Goal: Book appointment/travel/reservation

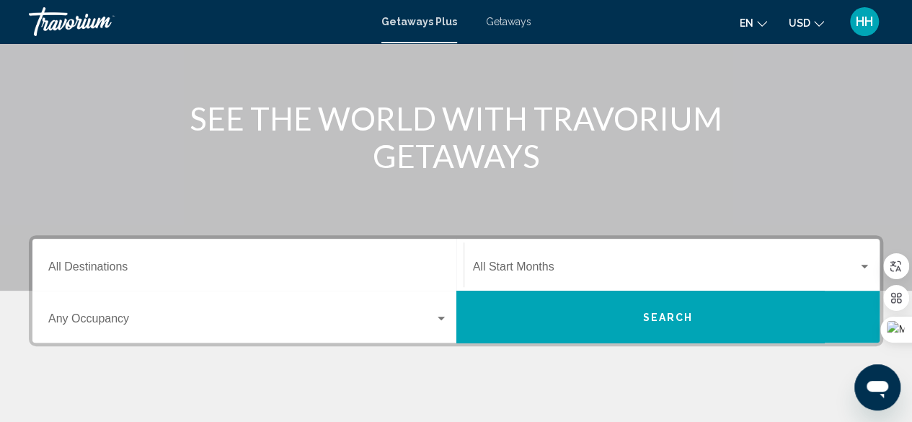
scroll to position [144, 0]
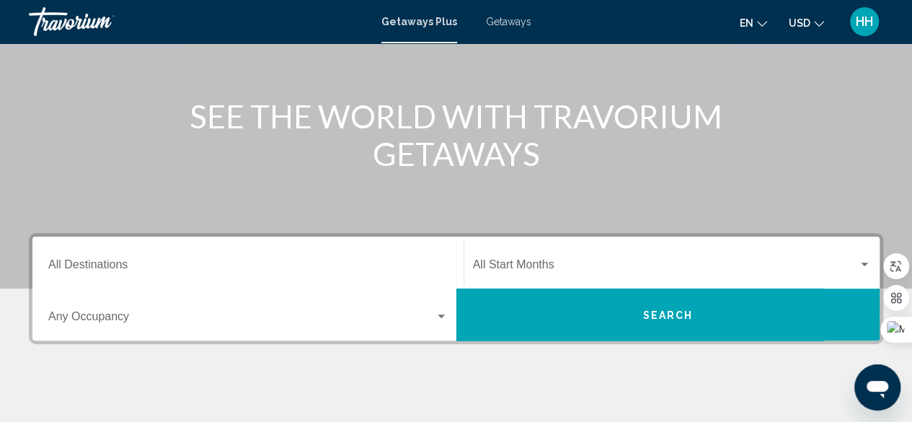
click at [193, 257] on div "Destination All Destinations" at bounding box center [247, 262] width 399 height 45
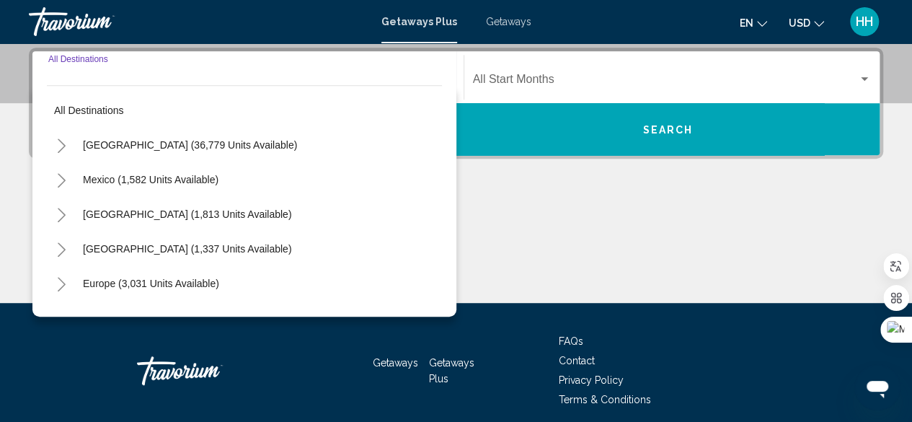
scroll to position [330, 0]
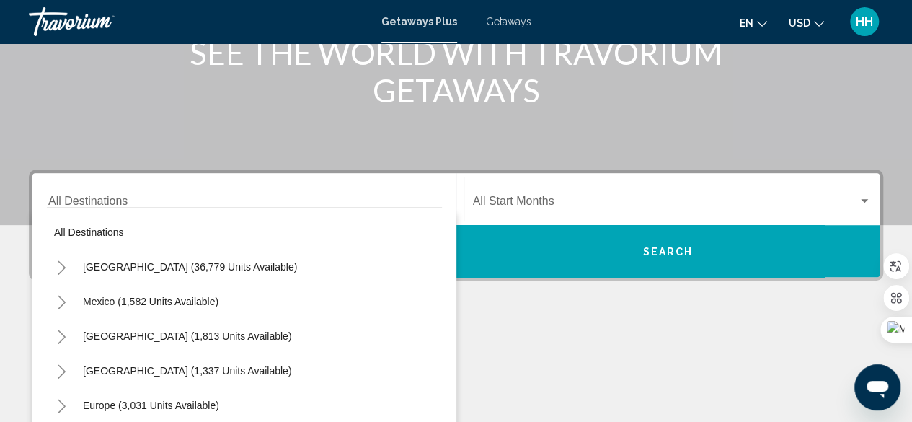
click at [135, 189] on div "Destination All Destinations" at bounding box center [247, 199] width 399 height 45
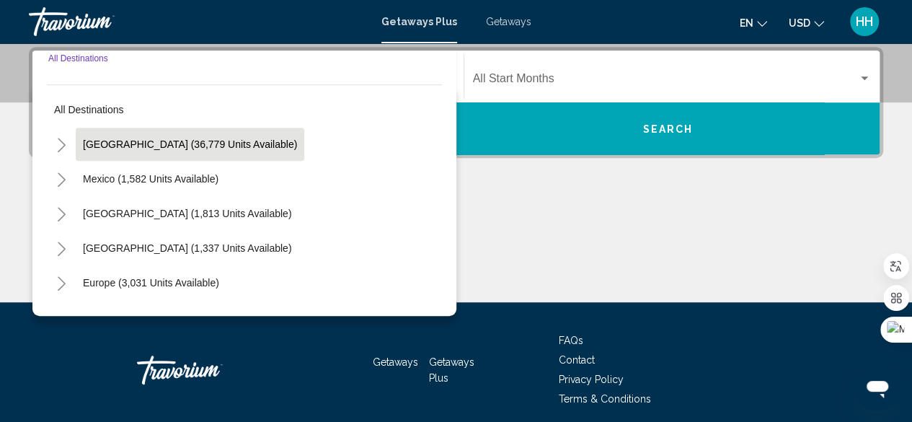
click at [142, 151] on button "[GEOGRAPHIC_DATA] (36,779 units available)" at bounding box center [190, 144] width 228 height 33
type input "**********"
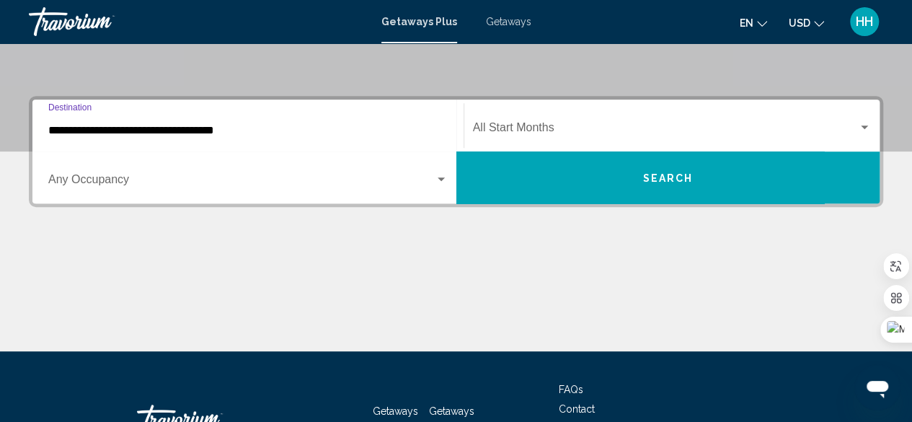
scroll to position [275, 0]
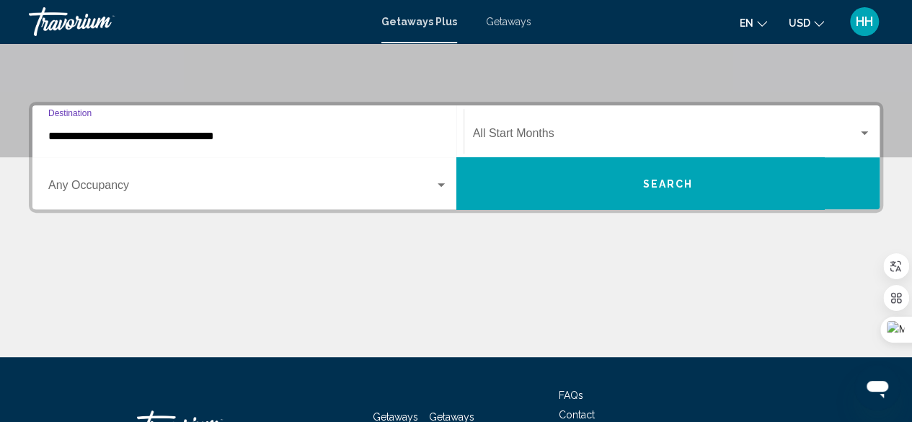
click at [397, 125] on div "**********" at bounding box center [247, 131] width 399 height 45
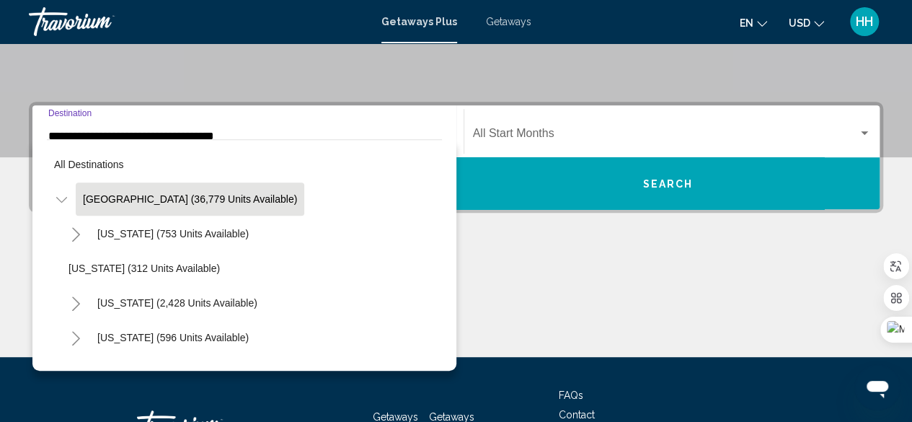
scroll to position [262, 0]
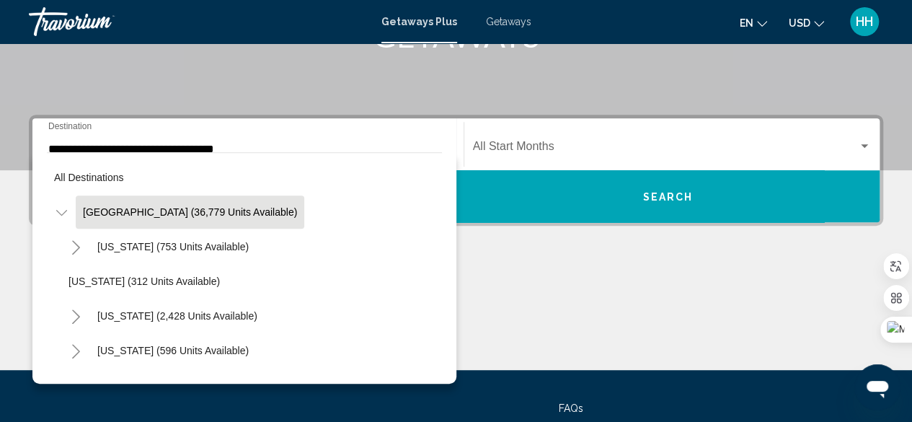
click at [531, 141] on div "Start Month All Start Months" at bounding box center [672, 144] width 399 height 45
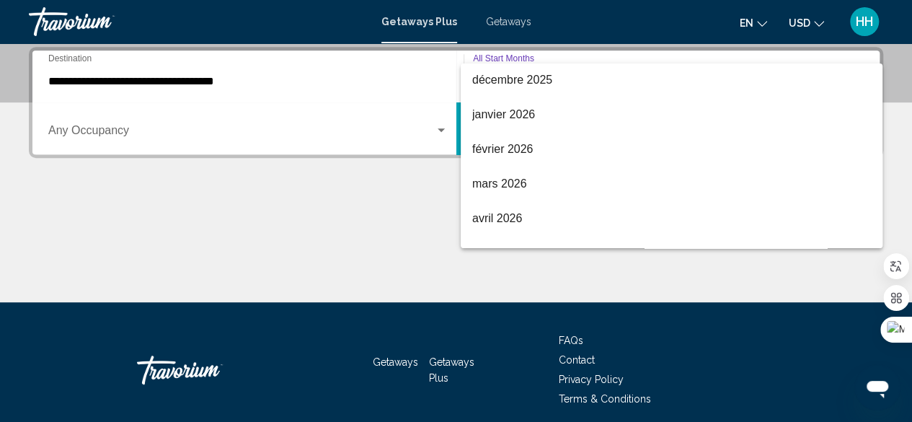
scroll to position [174, 0]
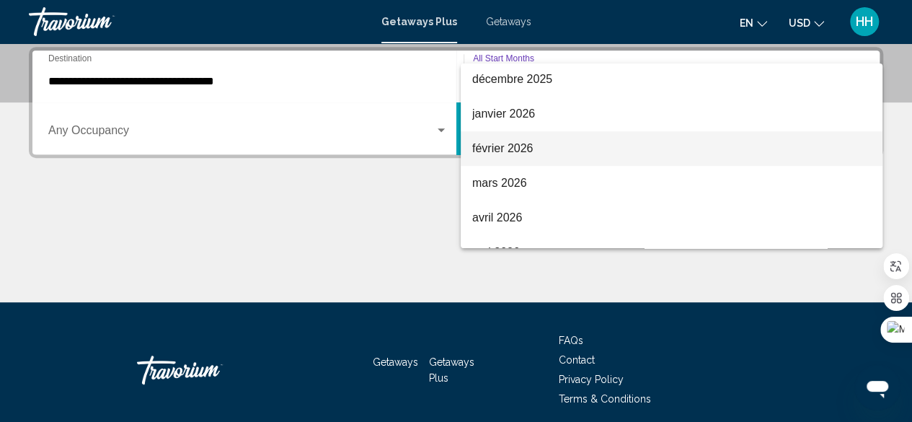
click at [538, 149] on span "février 2026" at bounding box center [671, 148] width 399 height 35
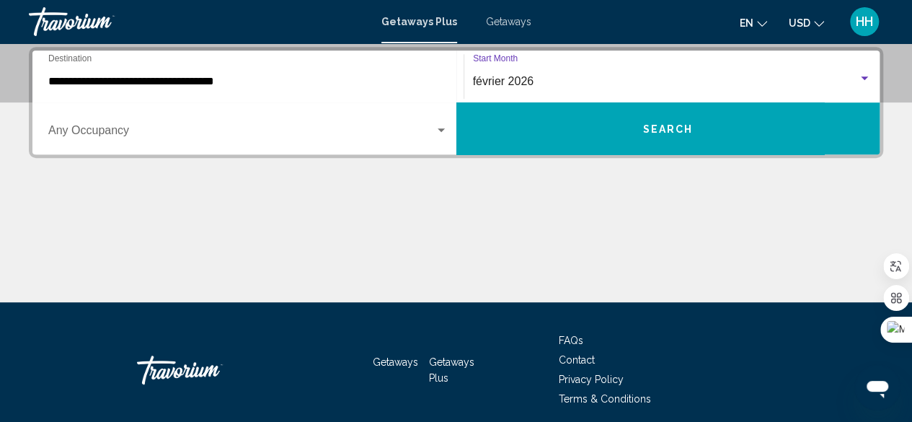
click at [252, 131] on span "Search widget" at bounding box center [241, 133] width 386 height 13
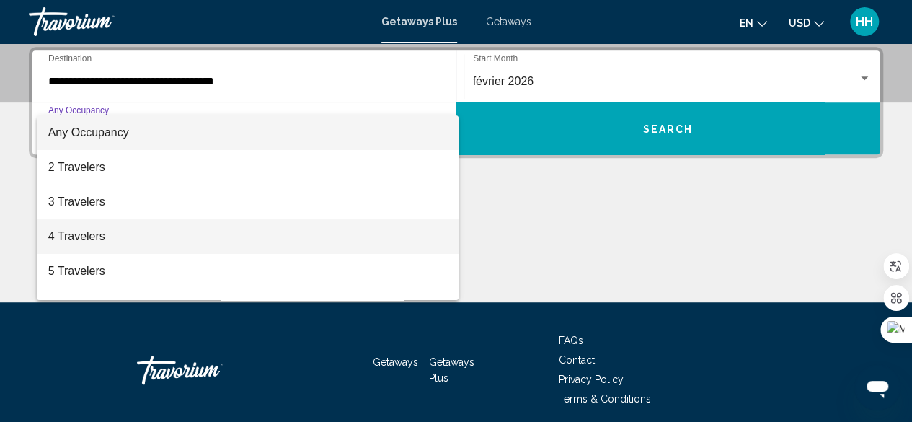
click at [195, 227] on span "4 Travelers" at bounding box center [247, 236] width 399 height 35
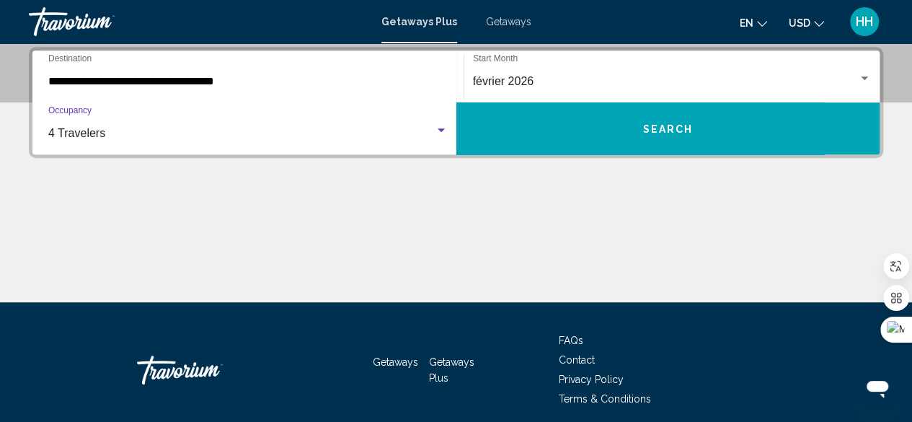
click at [587, 130] on button "Search" at bounding box center [668, 128] width 424 height 52
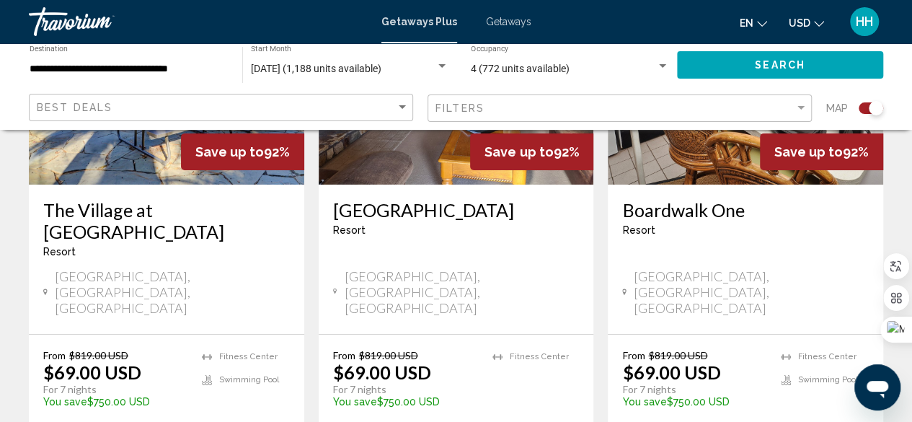
scroll to position [2300, 0]
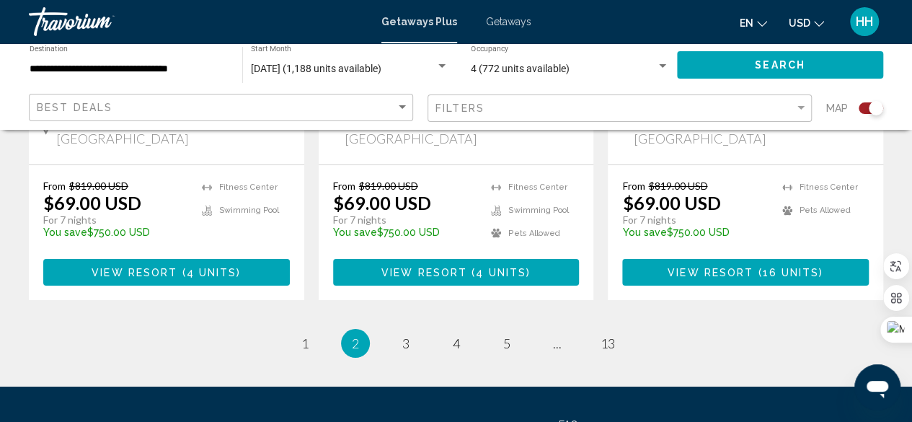
scroll to position [2460, 0]
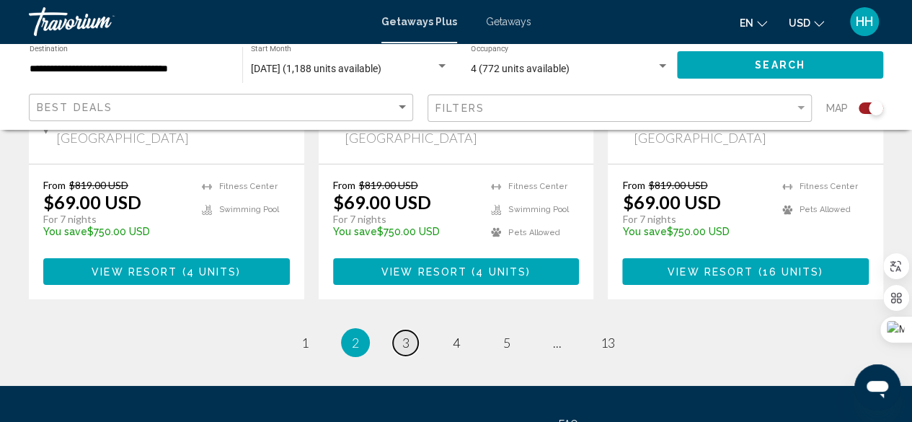
click at [412, 330] on link "page 3" at bounding box center [405, 342] width 25 height 25
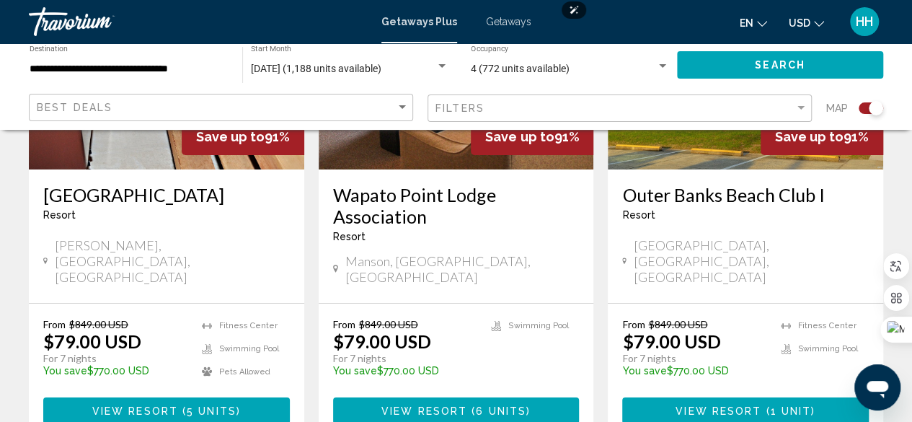
scroll to position [2339, 0]
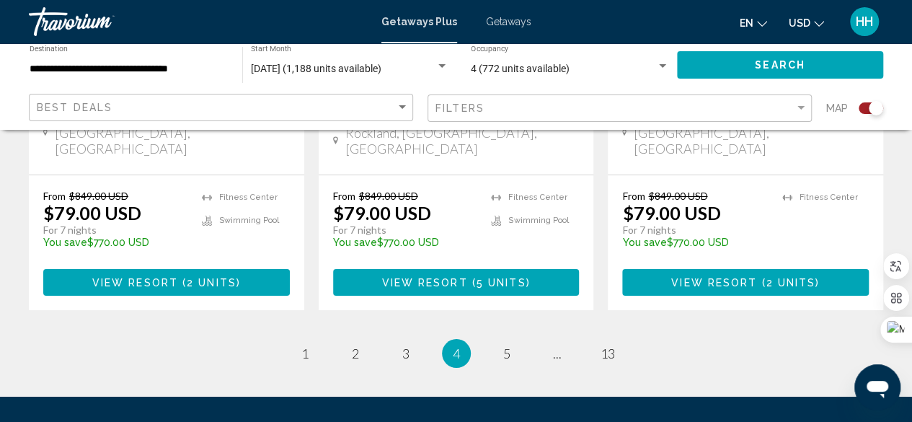
scroll to position [2420, 0]
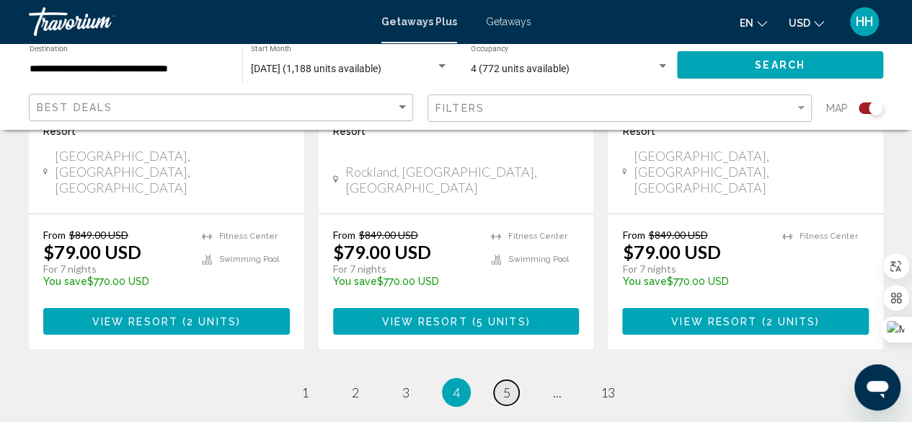
click at [505, 384] on span "5" at bounding box center [506, 392] width 7 height 16
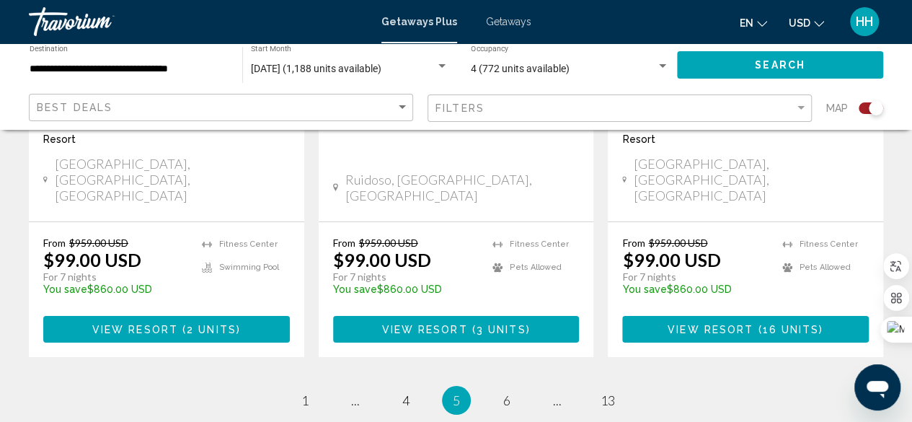
scroll to position [2435, 0]
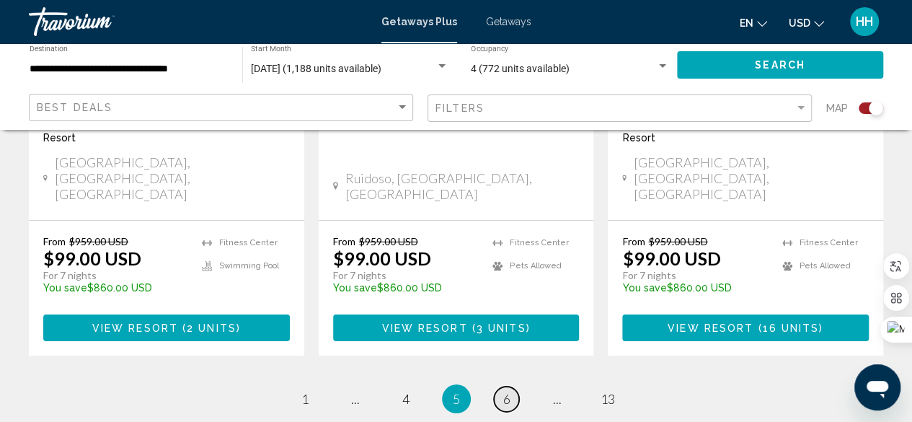
click at [503, 391] on span "6" at bounding box center [506, 399] width 7 height 16
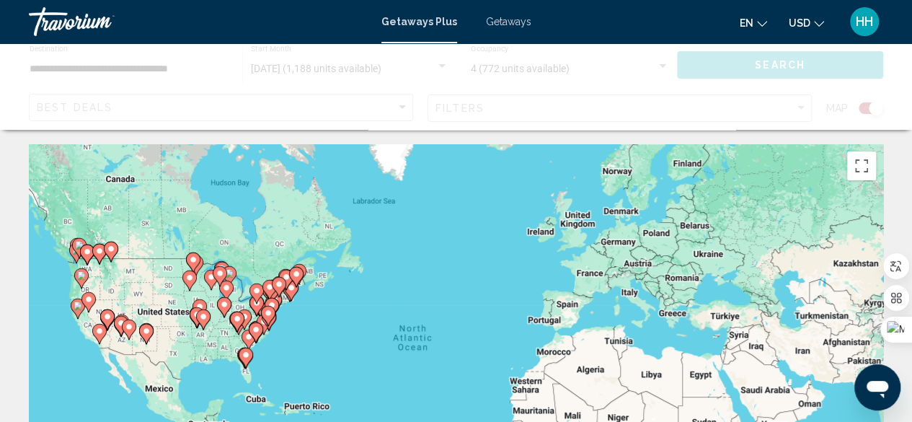
scroll to position [65, 0]
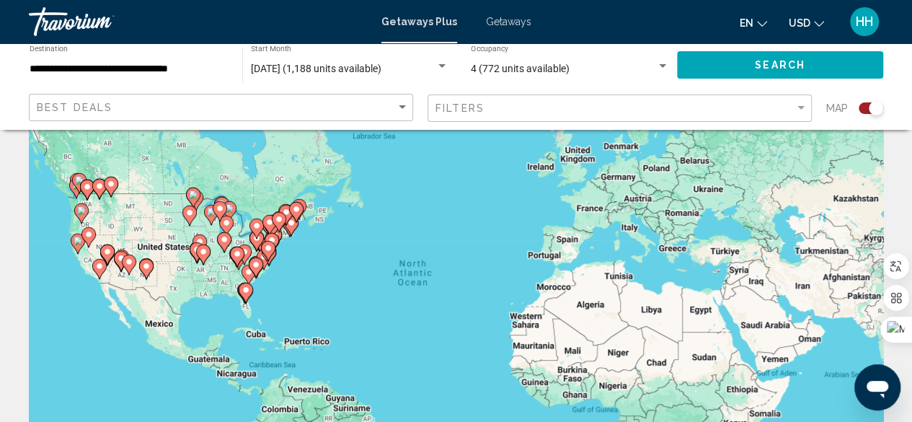
click at [78, 241] on image "Main content" at bounding box center [78, 240] width 9 height 9
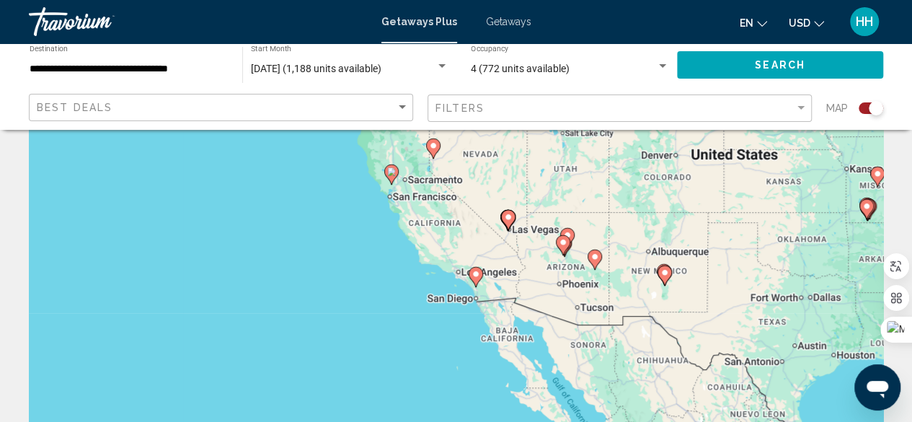
drag, startPoint x: 431, startPoint y: 313, endPoint x: 363, endPoint y: 195, distance: 136.2
click at [363, 195] on div "To activate drag with keyboard, press Alt + Enter. Once in keyboard drag state,…" at bounding box center [456, 295] width 854 height 432
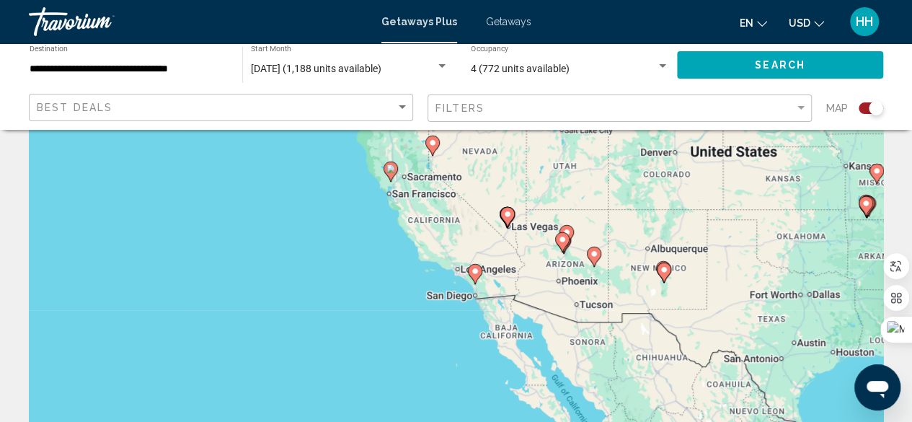
click at [476, 275] on image "Main content" at bounding box center [475, 271] width 9 height 9
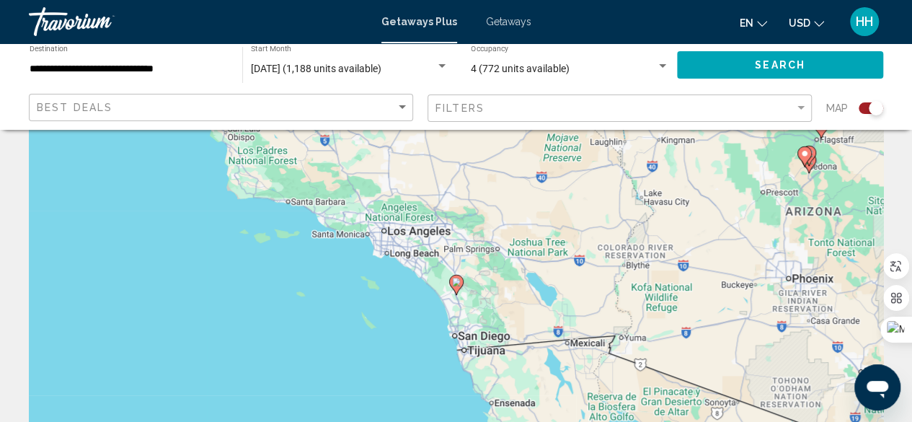
click at [456, 285] on image "Main content" at bounding box center [456, 281] width 9 height 9
type input "**********"
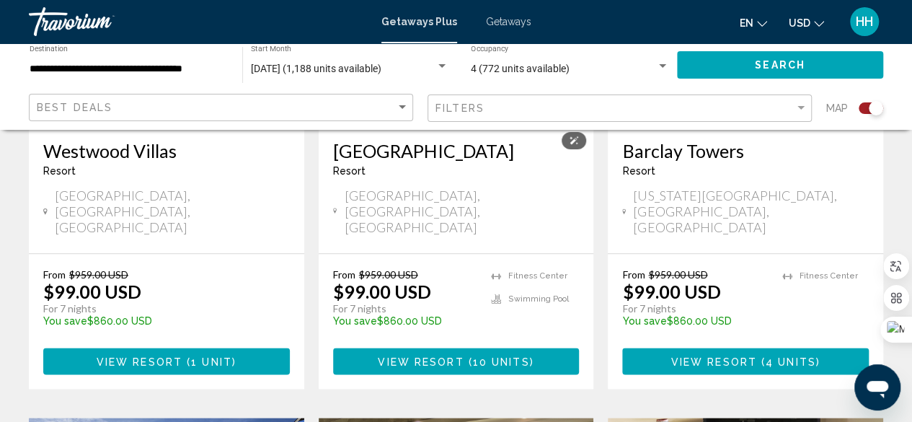
scroll to position [748, 0]
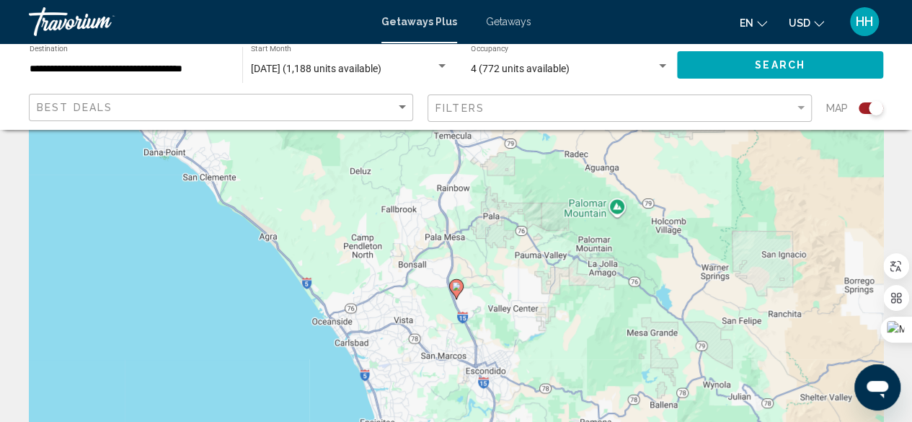
click at [459, 286] on image "Main content" at bounding box center [456, 286] width 9 height 9
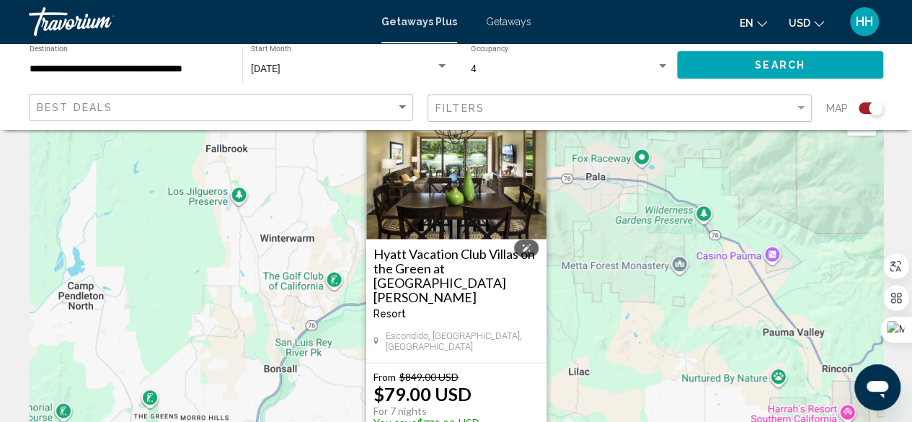
scroll to position [46, 0]
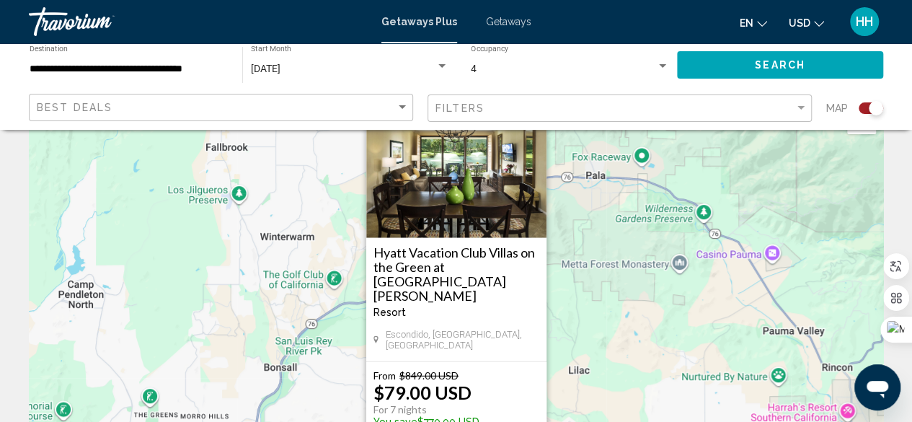
click at [533, 117] on button "Close" at bounding box center [534, 106] width 22 height 22
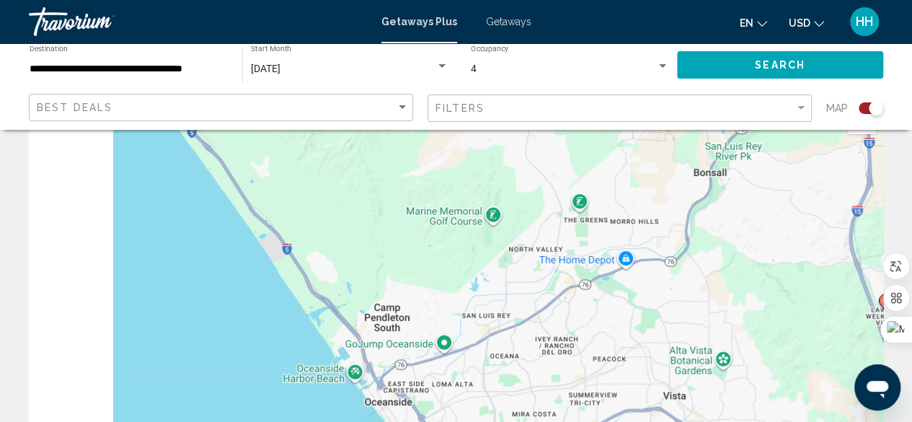
drag, startPoint x: 172, startPoint y: 354, endPoint x: 605, endPoint y: 154, distance: 477.6
click at [605, 154] on div "To activate drag with keyboard, press Alt + Enter. Once in keyboard drag state,…" at bounding box center [456, 314] width 854 height 432
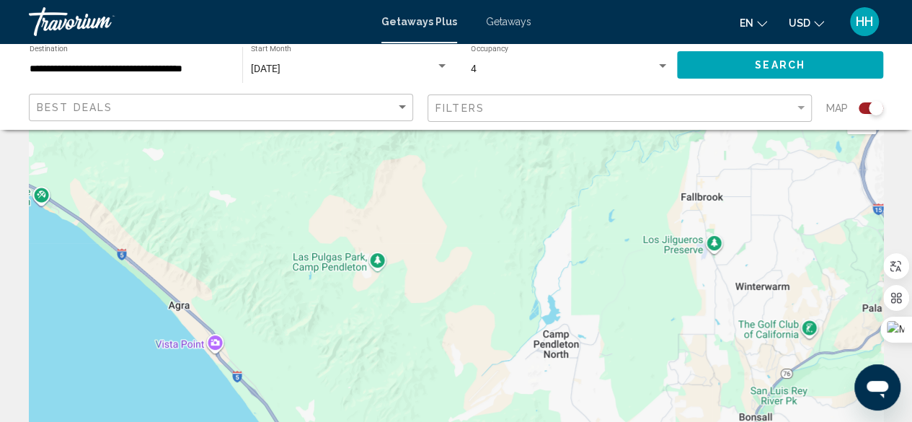
drag, startPoint x: 566, startPoint y: 204, endPoint x: 608, endPoint y: 455, distance: 255.0
click at [608, 375] on html "**********" at bounding box center [456, 165] width 912 height 422
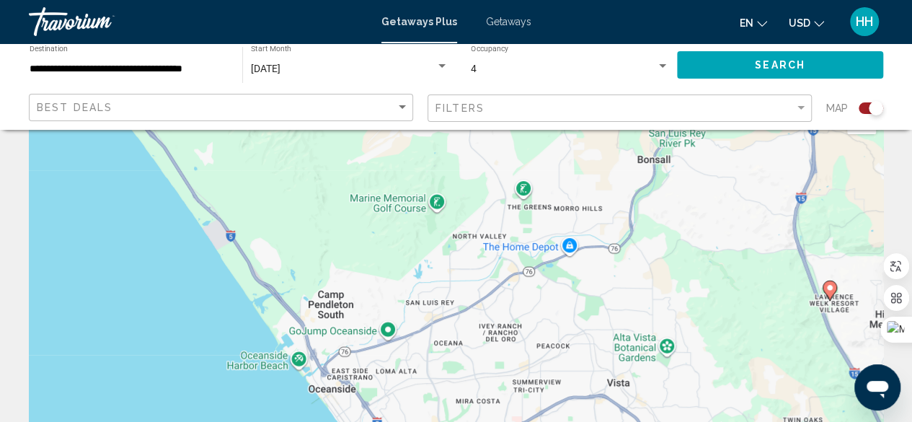
drag, startPoint x: 702, startPoint y: 279, endPoint x: 600, endPoint y: 11, distance: 287.0
click at [600, 11] on div "**********" at bounding box center [456, 165] width 912 height 422
